Goal: Task Accomplishment & Management: Manage account settings

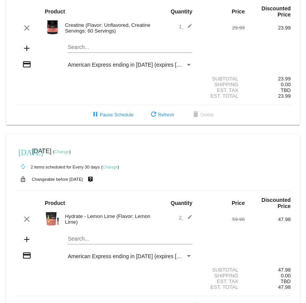
scroll to position [82, 0]
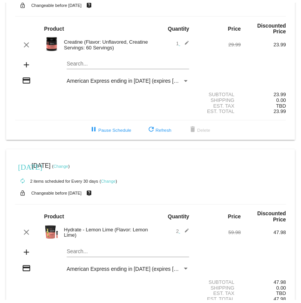
scroll to position [82, 0]
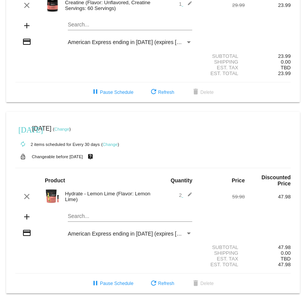
click at [114, 145] on link "Change" at bounding box center [110, 144] width 15 height 5
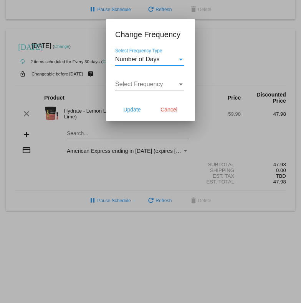
click at [168, 59] on div "Number of Days" at bounding box center [146, 59] width 62 height 7
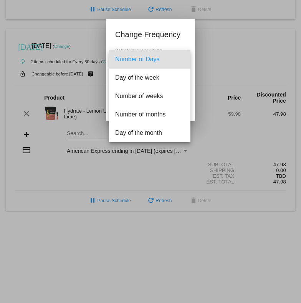
click at [161, 43] on div at bounding box center [150, 151] width 301 height 303
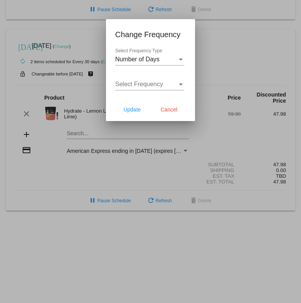
click at [158, 60] on span "Number of Days" at bounding box center [137, 59] width 44 height 7
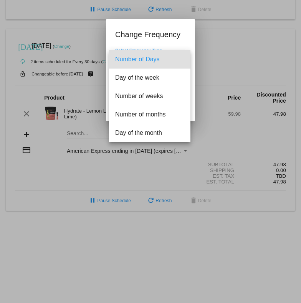
click at [175, 35] on div at bounding box center [150, 151] width 301 height 303
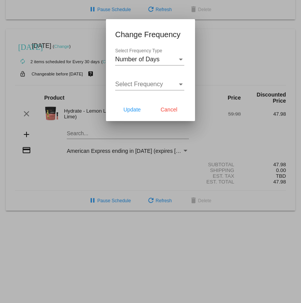
click at [164, 85] on div "Select Frequency" at bounding box center [146, 84] width 62 height 7
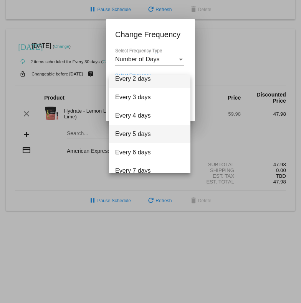
scroll to position [0, 0]
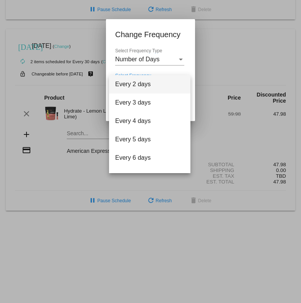
click at [157, 66] on div at bounding box center [150, 151] width 301 height 303
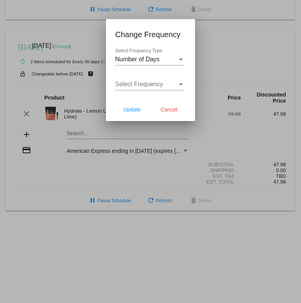
click at [171, 63] on div "Number of Days Select Frequency Type" at bounding box center [149, 56] width 69 height 17
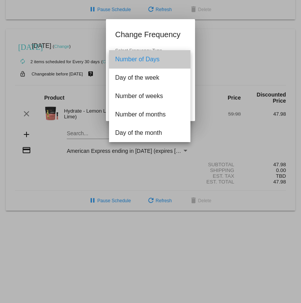
click at [163, 61] on span "Number of Days" at bounding box center [149, 59] width 69 height 18
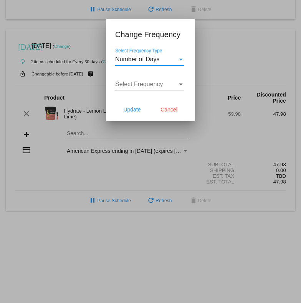
click at [158, 84] on span "Select Frequency" at bounding box center [139, 84] width 48 height 7
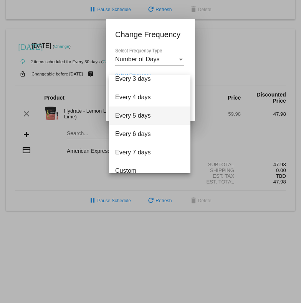
scroll to position [31, 0]
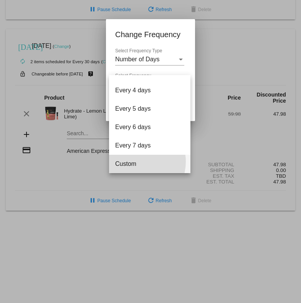
click at [135, 162] on span "Custom" at bounding box center [149, 164] width 69 height 18
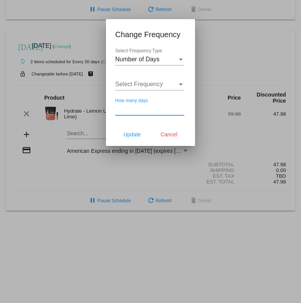
click at [152, 112] on input "How many days" at bounding box center [149, 109] width 69 height 7
type input "60"
click at [127, 120] on div "60 How many days" at bounding box center [149, 110] width 69 height 25
click at [160, 84] on span "Select Frequency" at bounding box center [139, 84] width 48 height 7
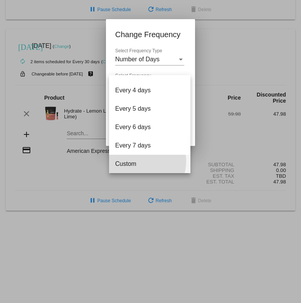
click at [140, 161] on span "Custom" at bounding box center [149, 164] width 69 height 18
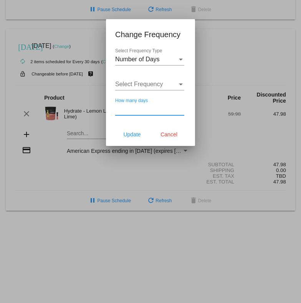
click at [151, 112] on input "How many days" at bounding box center [149, 109] width 69 height 7
type input "60"
click at [112, 120] on mat-dialog-content "Number of Days Select Frequency Type Select Frequency Select Frequency 60 How m…" at bounding box center [150, 85] width 89 height 75
click at [133, 135] on span "Update" at bounding box center [131, 135] width 17 height 6
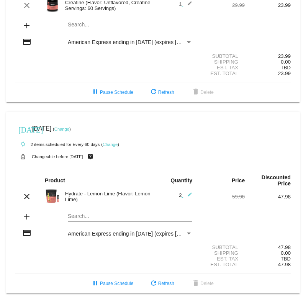
scroll to position [0, 0]
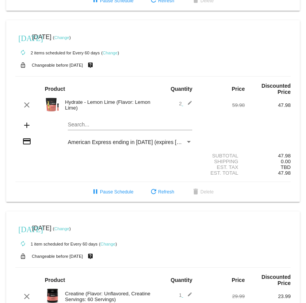
scroll to position [153, 0]
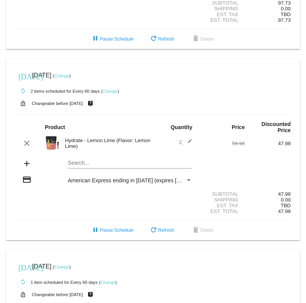
click at [69, 77] on link "Change" at bounding box center [61, 76] width 15 height 5
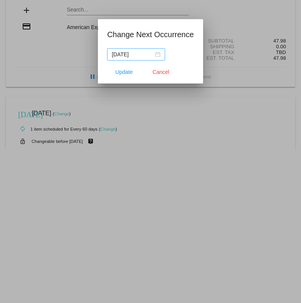
click at [156, 54] on div "[DATE]" at bounding box center [136, 54] width 49 height 8
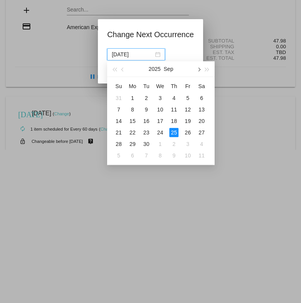
click at [199, 68] on span "button" at bounding box center [199, 70] width 4 height 4
click at [201, 132] on div "25" at bounding box center [201, 132] width 9 height 9
type input "[DATE]"
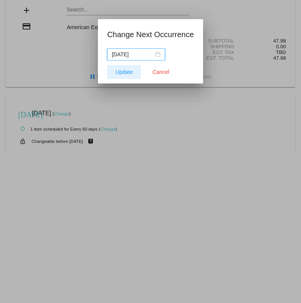
click at [123, 73] on span "Update" at bounding box center [123, 72] width 17 height 6
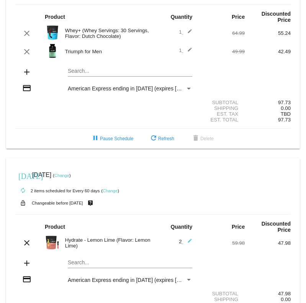
scroll to position [0, 0]
